Goal: Transaction & Acquisition: Obtain resource

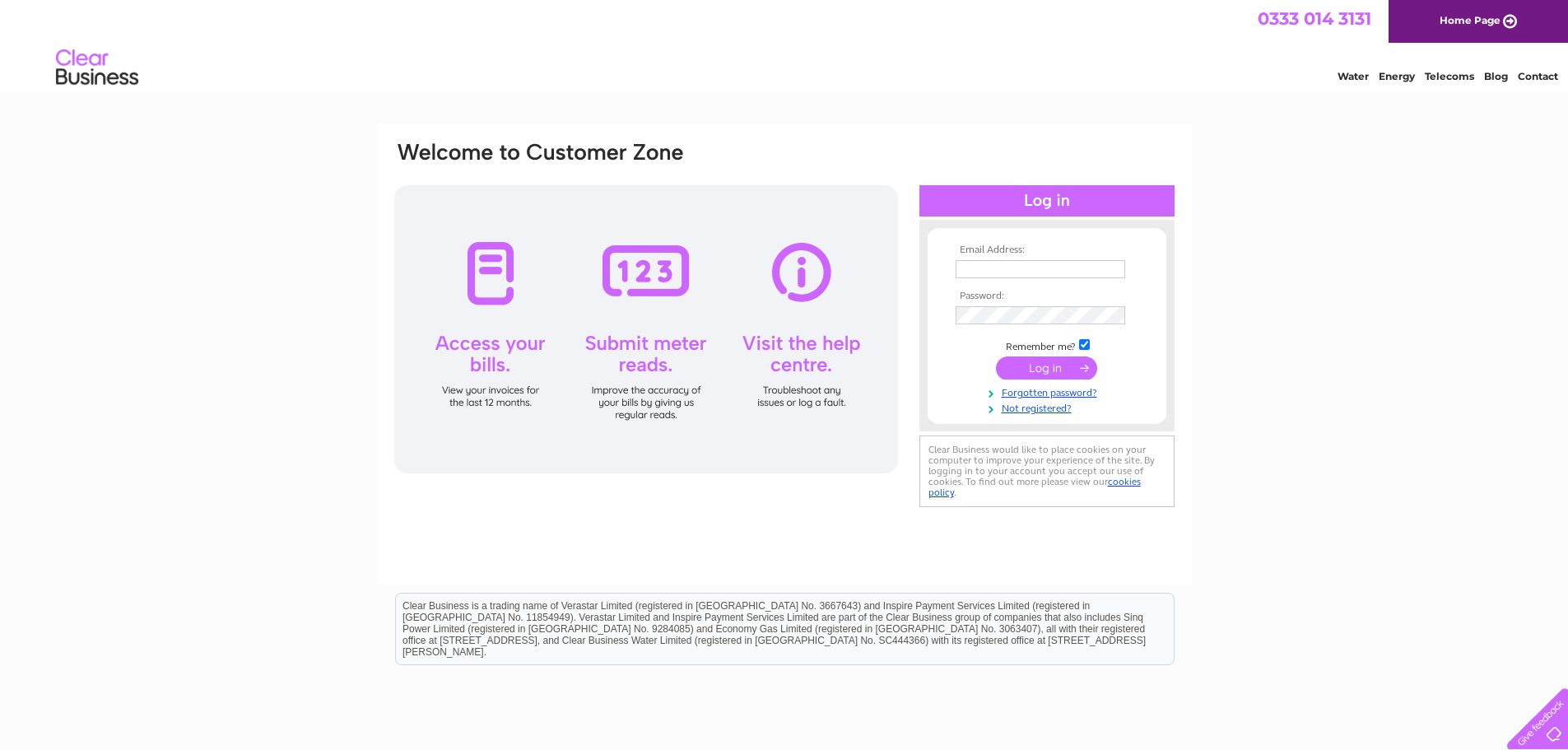
type input "skellisterstores@live.co.uk"
click at [1031, 198] on div at bounding box center [1047, 201] width 255 height 32
click at [1047, 374] on input "submit" at bounding box center [1047, 368] width 101 height 23
click at [1047, 370] on input "submit" at bounding box center [1047, 368] width 101 height 23
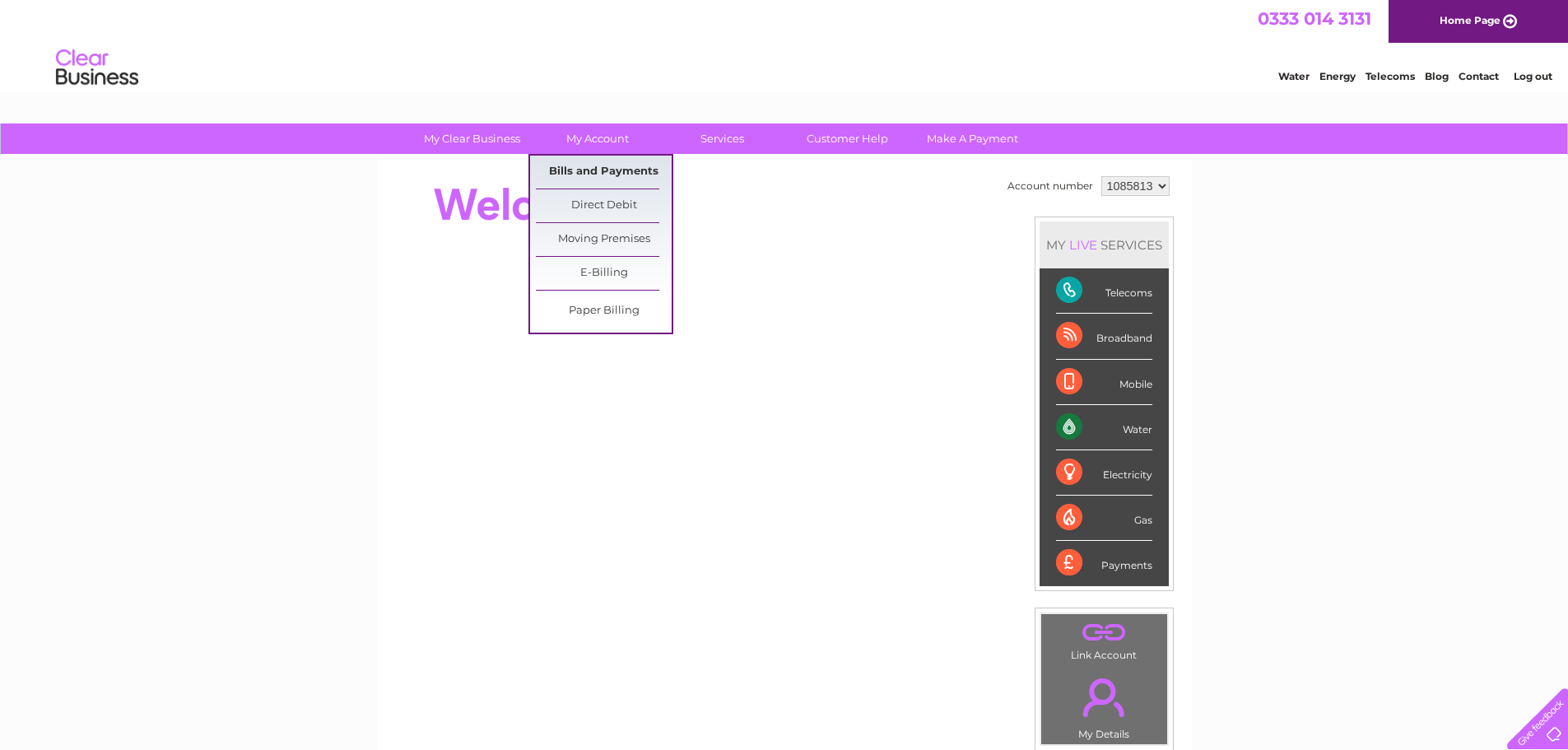
click at [598, 170] on link "Bills and Payments" at bounding box center [603, 172] width 136 height 33
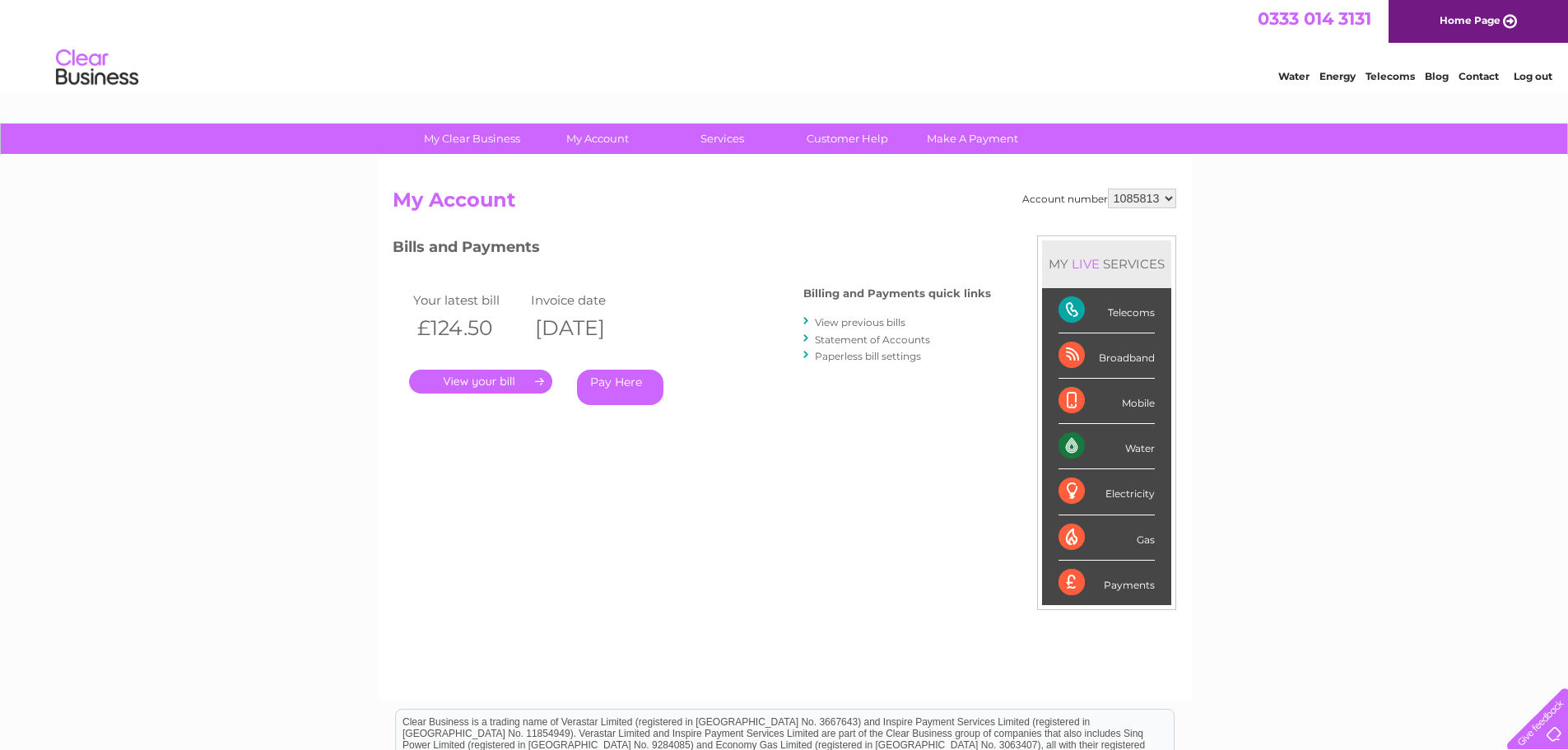
click at [521, 376] on link "." at bounding box center [480, 381] width 143 height 24
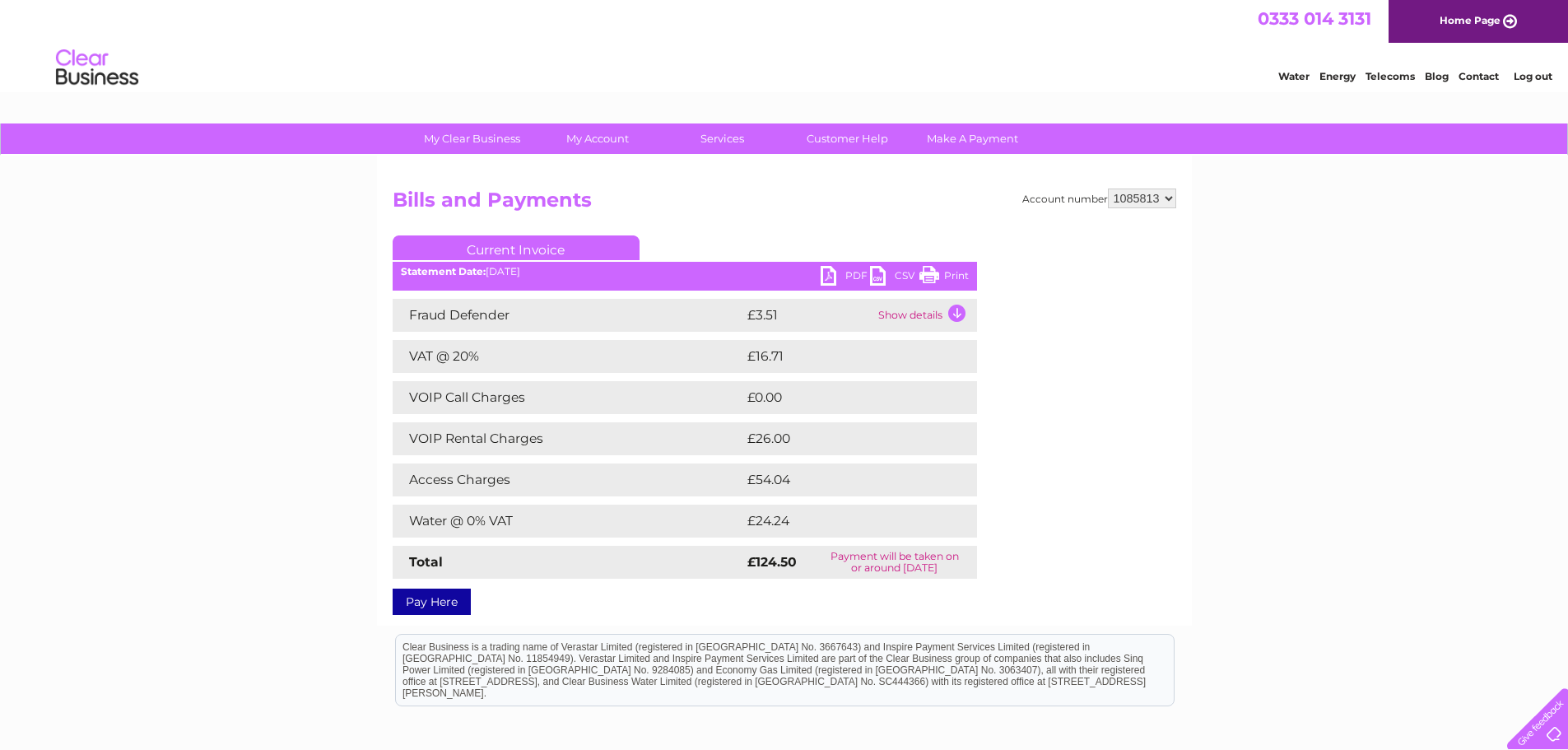
click at [838, 273] on link "PDF" at bounding box center [845, 277] width 50 height 24
click at [966, 269] on link "Print" at bounding box center [944, 277] width 50 height 24
click at [822, 275] on link "PDF" at bounding box center [845, 277] width 50 height 24
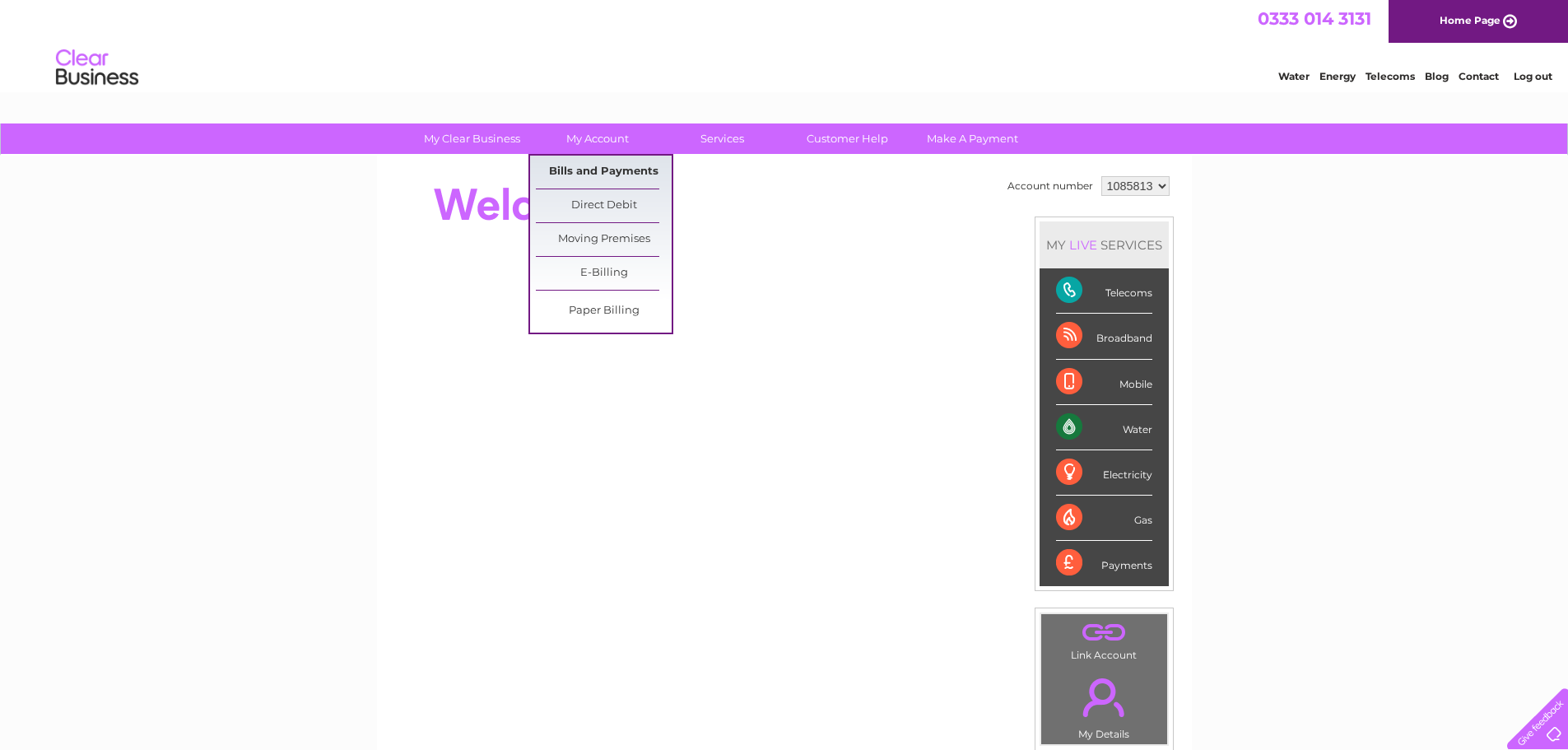
click at [626, 164] on link "Bills and Payments" at bounding box center [603, 172] width 136 height 33
click at [629, 173] on link "Bills and Payments" at bounding box center [603, 172] width 136 height 33
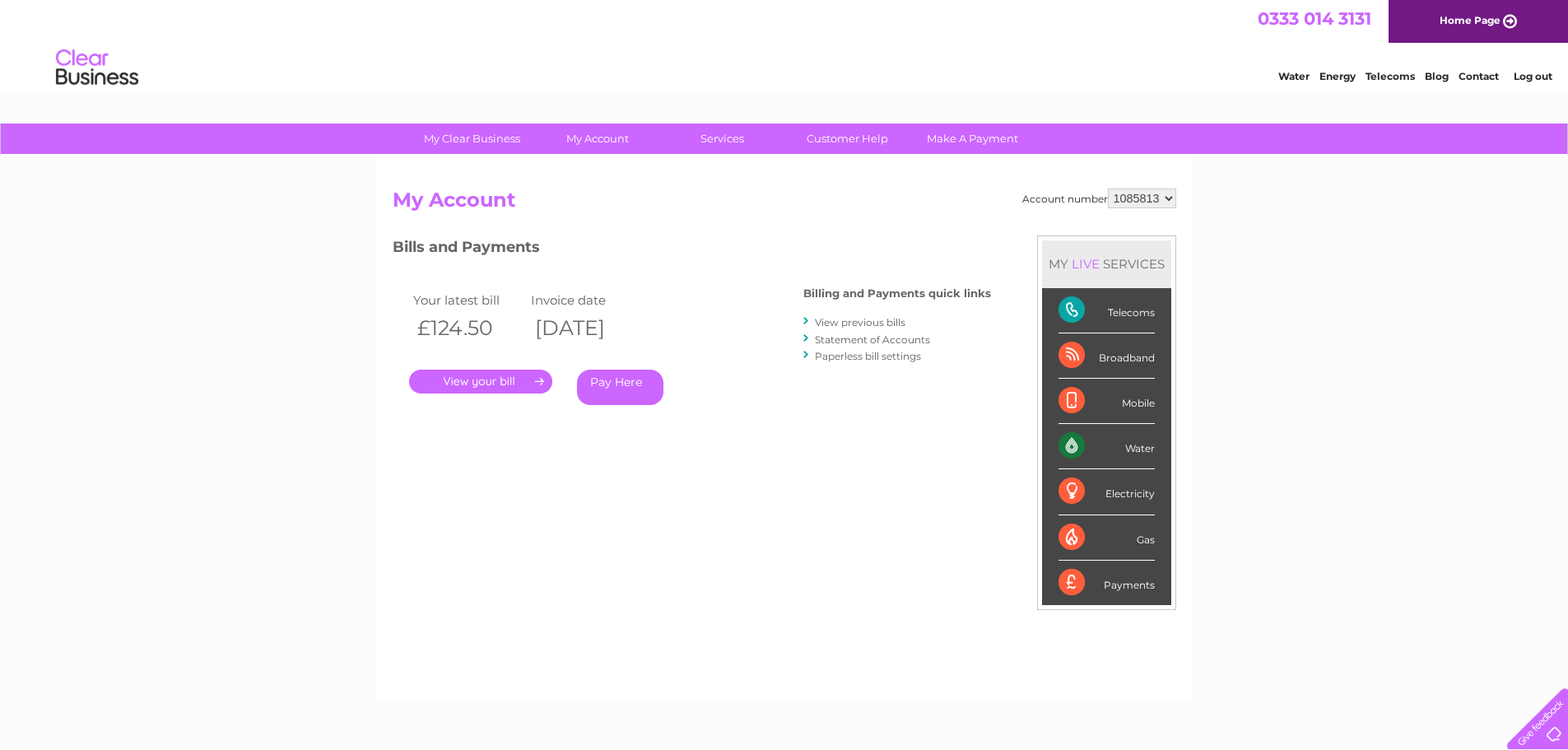
click at [498, 384] on link "." at bounding box center [480, 381] width 143 height 24
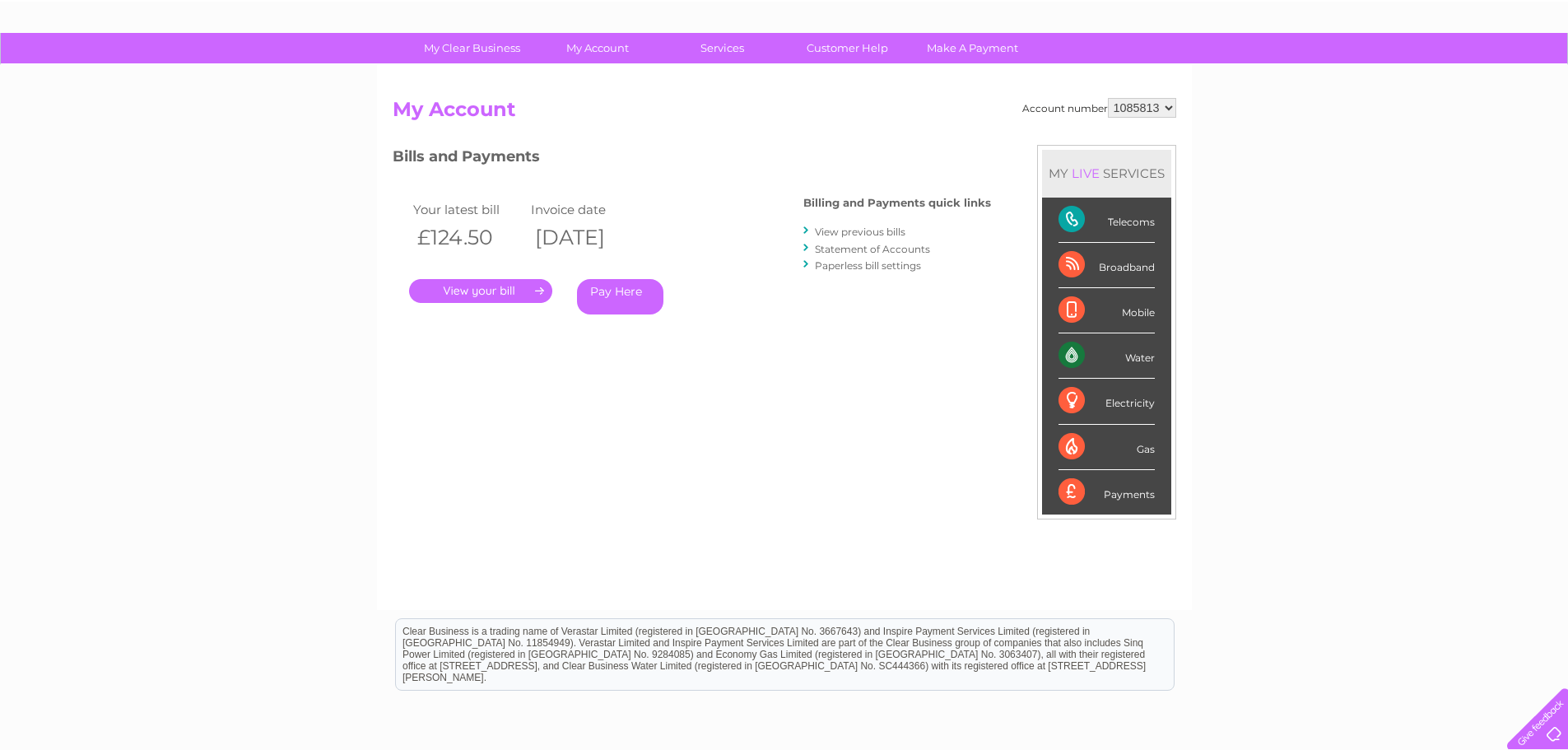
scroll to position [80, 0]
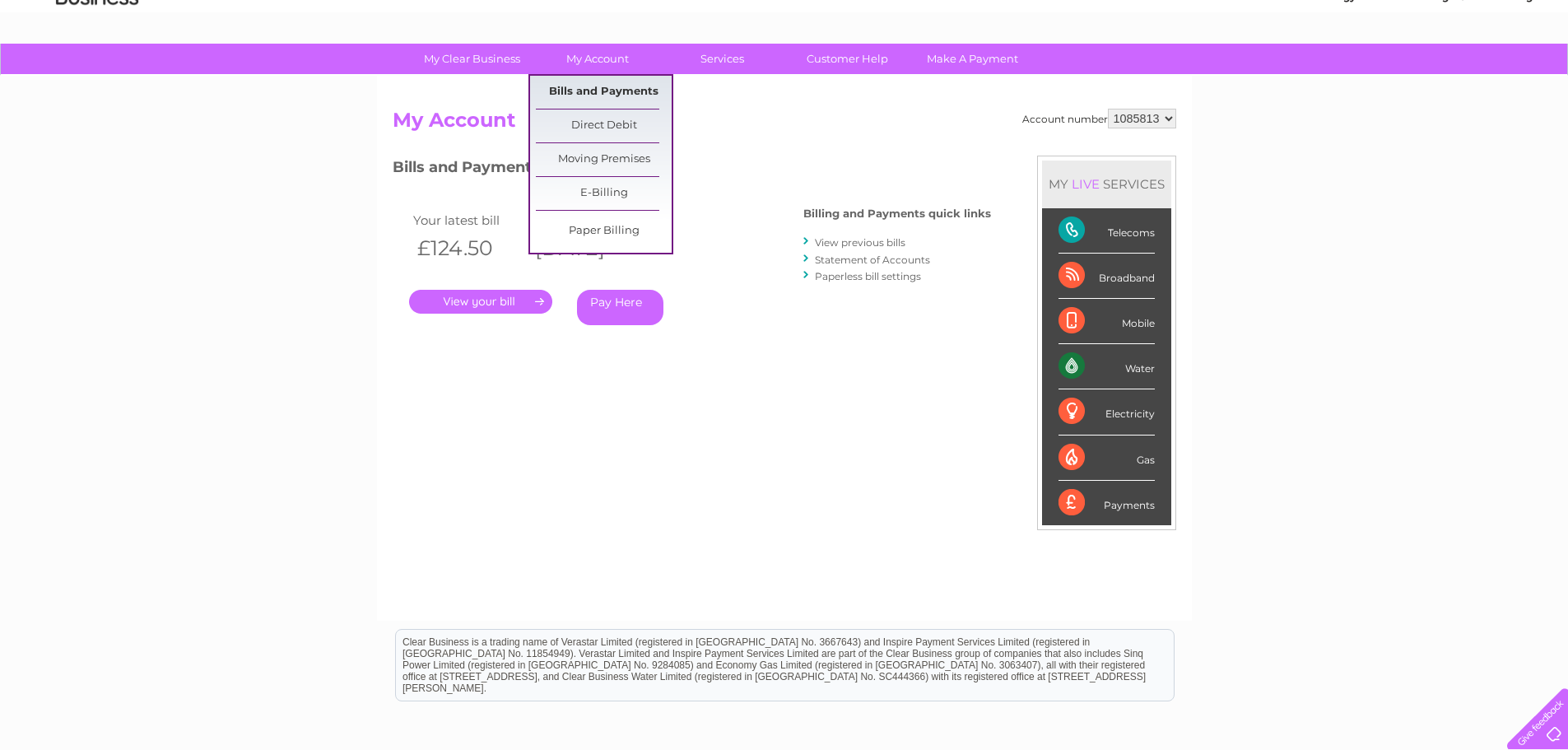
click at [583, 88] on link "Bills and Payments" at bounding box center [603, 92] width 136 height 33
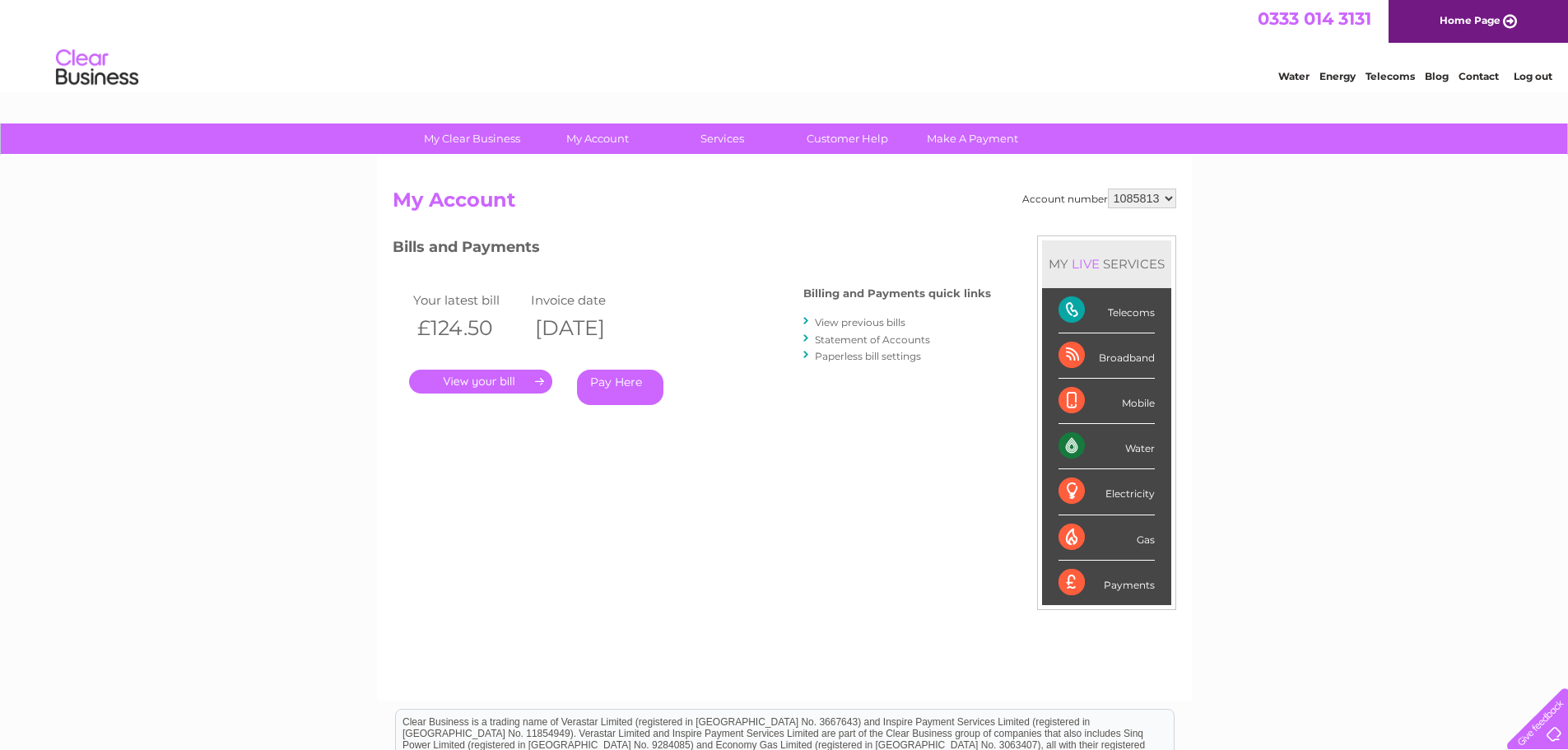
click at [503, 377] on link "." at bounding box center [480, 381] width 143 height 24
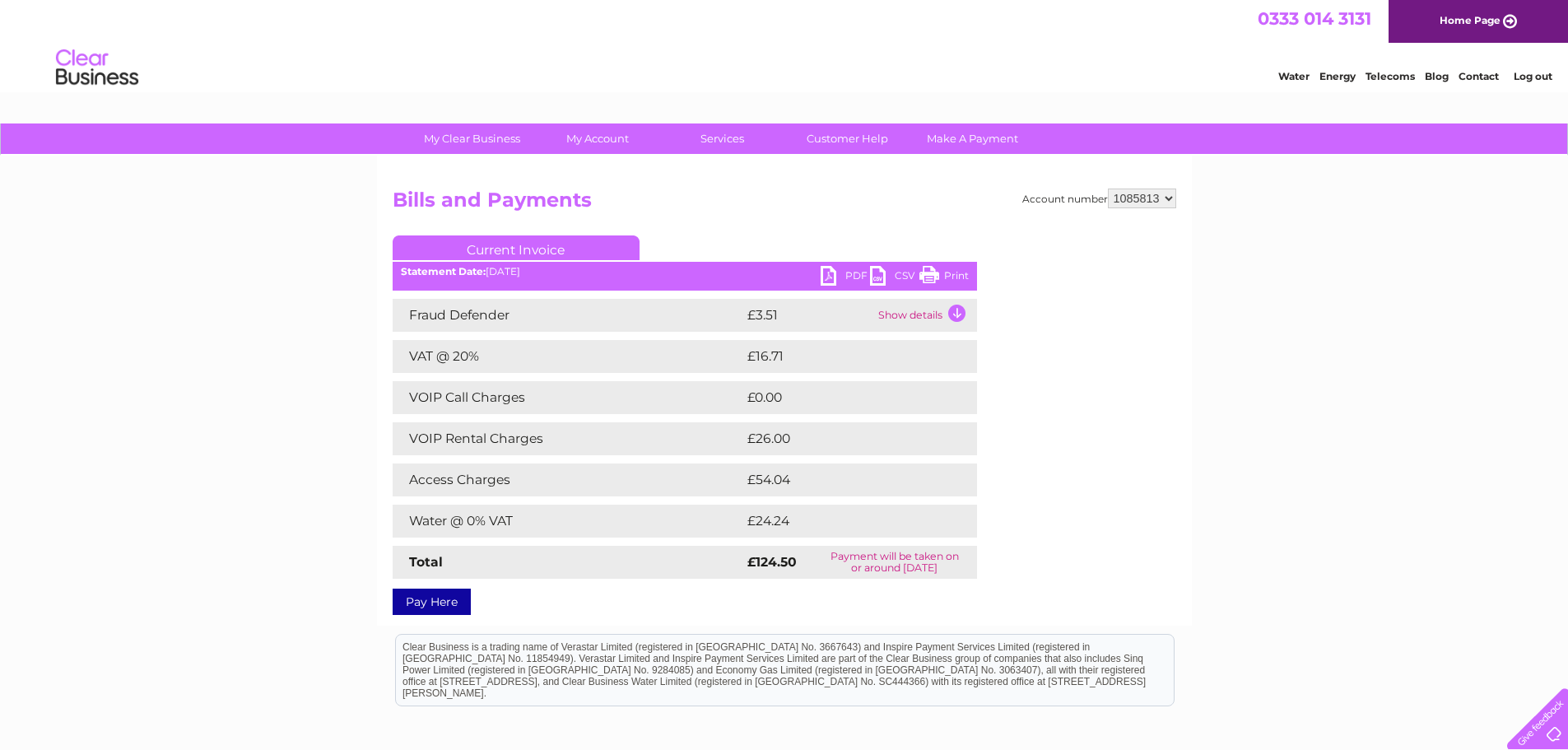
click at [828, 278] on link "PDF" at bounding box center [845, 277] width 50 height 24
